Goal: Find specific page/section: Find specific page/section

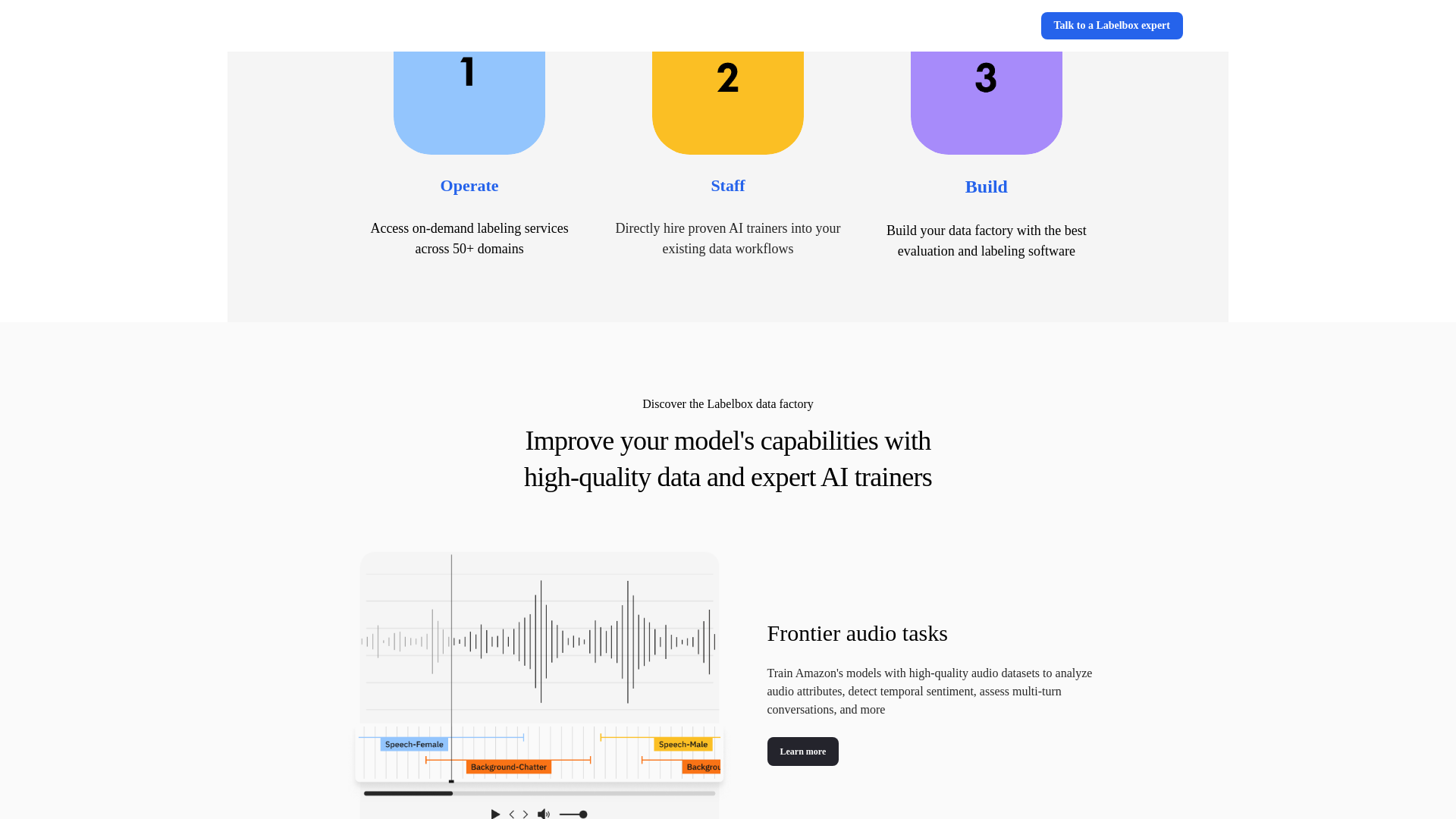
scroll to position [737, 0]
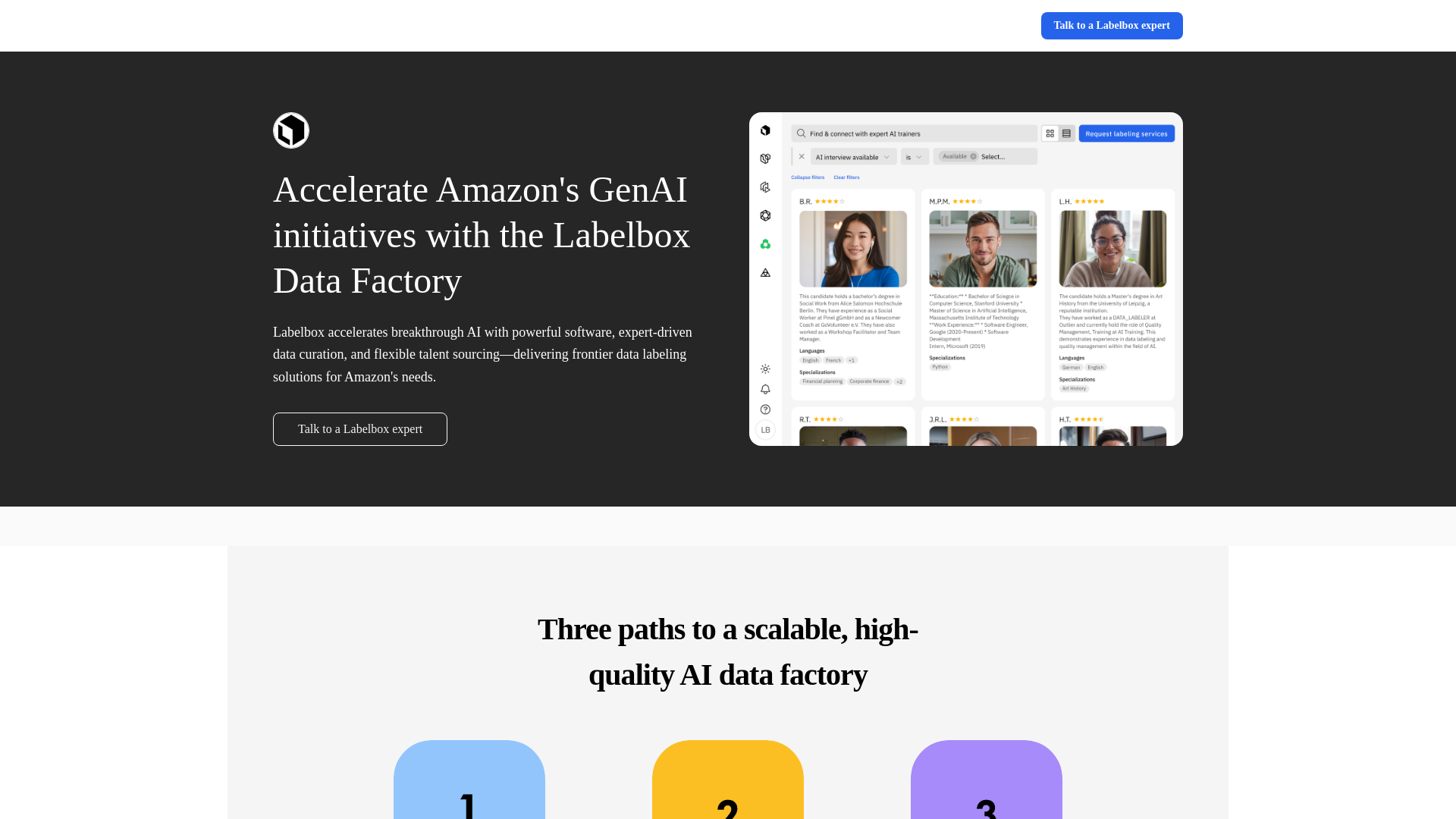
scroll to position [737, 0]
